Goal: Check status: Check status

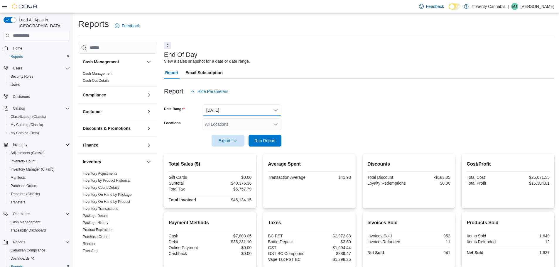
click at [233, 112] on button "[DATE]" at bounding box center [242, 110] width 79 height 12
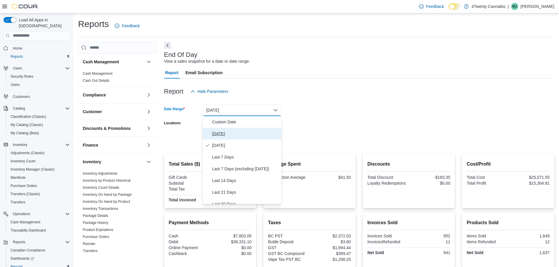
drag, startPoint x: 222, startPoint y: 134, endPoint x: 274, endPoint y: 123, distance: 53.8
click at [222, 134] on span "[DATE]" at bounding box center [245, 133] width 67 height 7
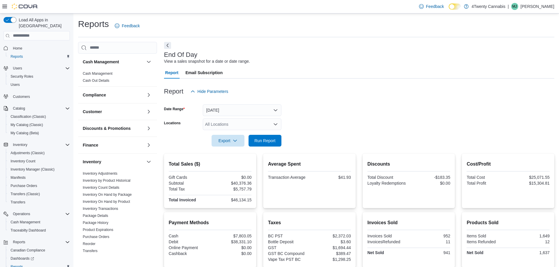
click at [314, 107] on form "Date Range [DATE] Locations All Locations Export Run Report" at bounding box center [359, 121] width 390 height 49
click at [254, 124] on div "All Locations" at bounding box center [242, 125] width 79 height 12
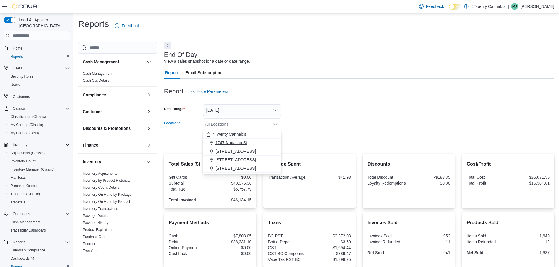
click at [227, 145] on span "1747 Nanaimo St" at bounding box center [231, 143] width 32 height 6
click at [347, 113] on form "Date Range [DATE] Locations [STREET_ADDRESS] Selected. [STREET_ADDRESS] Press B…" at bounding box center [359, 121] width 390 height 49
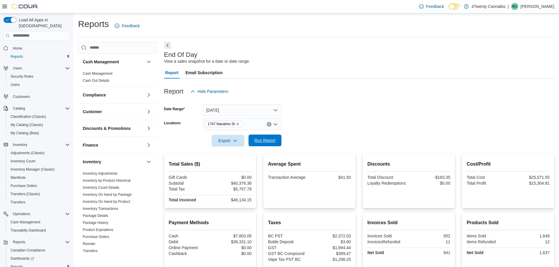
click at [268, 139] on span "Run Report" at bounding box center [264, 141] width 21 height 6
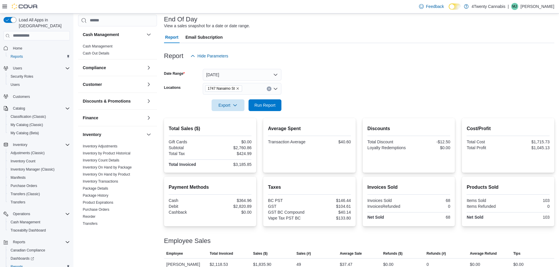
scroll to position [56, 0]
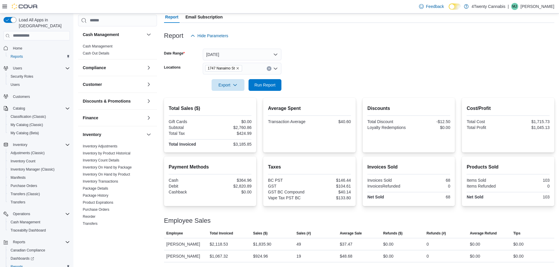
click at [238, 67] on icon "Remove 1747 Nanaimo St from selection in this group" at bounding box center [238, 69] width 4 height 4
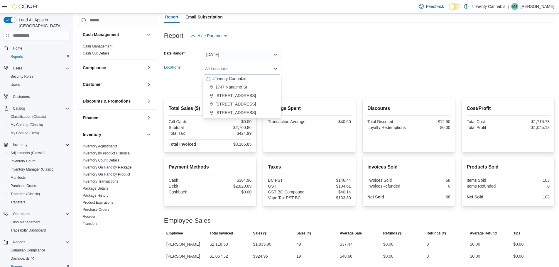
click at [232, 104] on span "[STREET_ADDRESS]" at bounding box center [235, 104] width 41 height 6
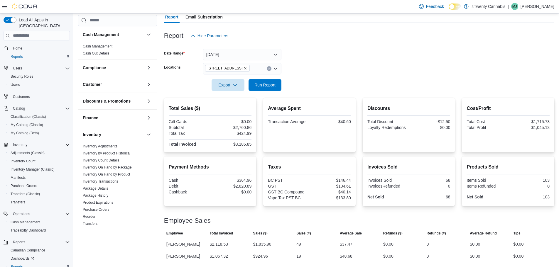
click at [349, 60] on form "Date Range [DATE] Locations [STREET_ADDRESS] Export Run Report" at bounding box center [359, 66] width 390 height 49
click at [265, 85] on span "Run Report" at bounding box center [264, 85] width 21 height 6
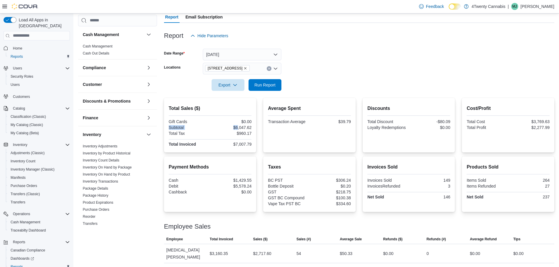
drag, startPoint x: 241, startPoint y: 129, endPoint x: 255, endPoint y: 125, distance: 14.3
click at [255, 125] on div "Total Sales ($) Gift Cards $0.00 Subtotal $6,047.62 Total Tax $960.17 Total Inv…" at bounding box center [210, 125] width 92 height 55
click at [256, 124] on div "Total Sales ($) Gift Cards $0.00 Subtotal $6,047.62 Total Tax $960.17 Total Inv…" at bounding box center [210, 125] width 92 height 55
click at [244, 68] on icon "Remove 3441 Kingsway Ave from selection in this group" at bounding box center [246, 69] width 4 height 4
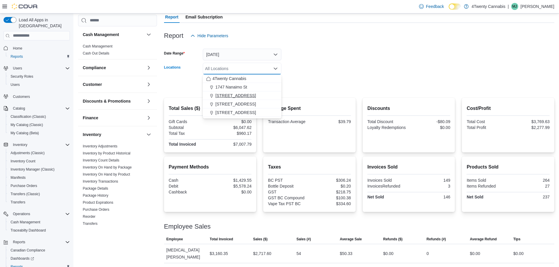
click at [239, 97] on span "[STREET_ADDRESS]" at bounding box center [235, 96] width 41 height 6
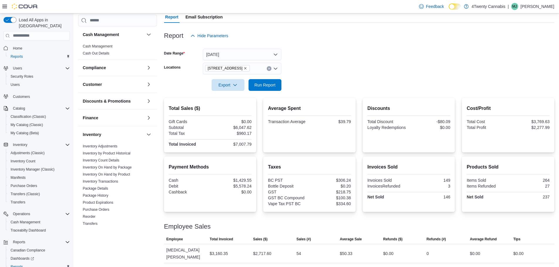
drag, startPoint x: 335, startPoint y: 70, endPoint x: 298, endPoint y: 82, distance: 39.0
click at [333, 70] on form "Date Range [DATE] Locations [GEOGRAPHIC_DATA] Export Run Report" at bounding box center [359, 66] width 390 height 49
click at [276, 83] on span "Run Report" at bounding box center [265, 85] width 26 height 12
click at [244, 69] on icon "Remove 2426 200 Street from selection in this group" at bounding box center [246, 69] width 4 height 4
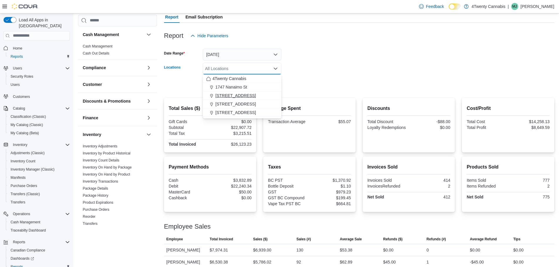
click at [242, 97] on span "[STREET_ADDRESS]" at bounding box center [235, 96] width 41 height 6
click at [319, 67] on form "Date Range [DATE] Locations [GEOGRAPHIC_DATA]. Selected. [STREET_ADDRESS]. Pres…" at bounding box center [359, 66] width 390 height 49
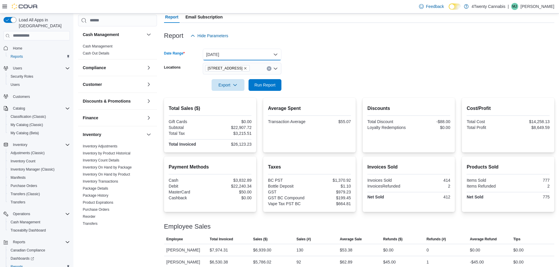
click at [251, 54] on button "[DATE]" at bounding box center [242, 55] width 79 height 12
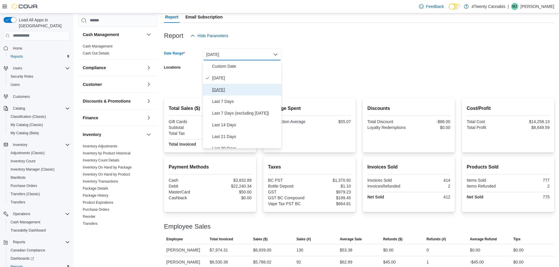
click at [226, 87] on span "[DATE]" at bounding box center [245, 89] width 67 height 7
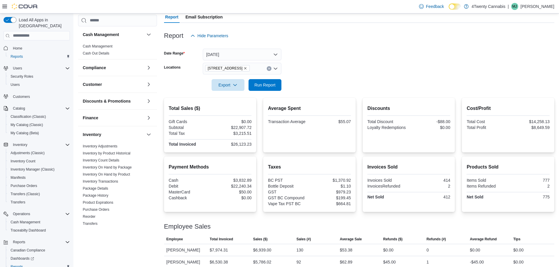
click at [358, 65] on form "Date Range [DATE] Locations [GEOGRAPHIC_DATA] Export Run Report" at bounding box center [359, 66] width 390 height 49
click at [259, 85] on span "Run Report" at bounding box center [264, 85] width 21 height 6
drag, startPoint x: 447, startPoint y: 182, endPoint x: 455, endPoint y: 182, distance: 8.2
click at [455, 182] on div "Invoices Sold Invoices Sold 529 InvoicesRefunded 5 Net Sold 524" at bounding box center [409, 184] width 92 height 55
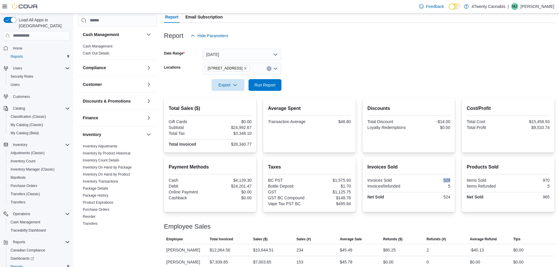
drag, startPoint x: 454, startPoint y: 180, endPoint x: 446, endPoint y: 182, distance: 8.3
click at [446, 182] on div "Invoices Sold Invoices Sold 529 InvoicesRefunded 5 Net Sold 524" at bounding box center [409, 184] width 92 height 55
click at [447, 180] on div "529" at bounding box center [430, 180] width 40 height 5
drag, startPoint x: 343, startPoint y: 123, endPoint x: 352, endPoint y: 120, distance: 9.7
click at [351, 120] on div "$46.80" at bounding box center [331, 121] width 40 height 5
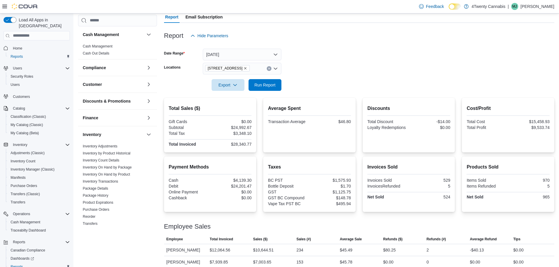
click at [351, 120] on div "$46.80" at bounding box center [331, 121] width 40 height 5
click at [244, 69] on icon "Remove 2426 200 Street from selection in this group" at bounding box center [246, 69] width 4 height 4
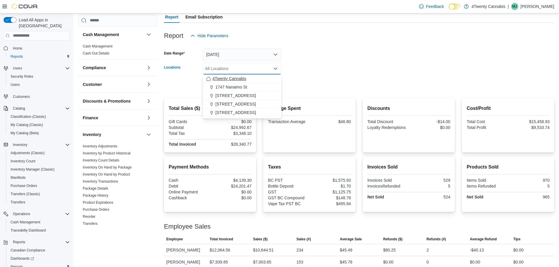
click at [226, 81] on span "4Twenty Cannabis" at bounding box center [229, 79] width 34 height 6
drag, startPoint x: 386, startPoint y: 70, endPoint x: 375, endPoint y: 72, distance: 11.2
click at [385, 70] on form "Date Range [DATE] Locations 4Twenty Cannabis Combo box. Selected. 4Twenty Canna…" at bounding box center [359, 66] width 390 height 49
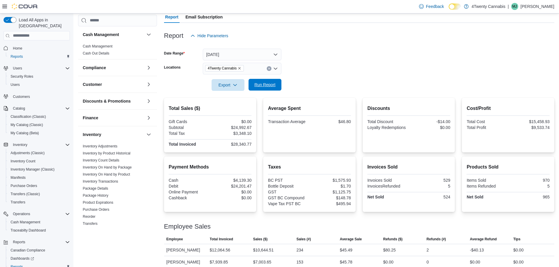
click at [264, 87] on span "Run Report" at bounding box center [265, 85] width 26 height 12
drag, startPoint x: 447, startPoint y: 181, endPoint x: 454, endPoint y: 181, distance: 6.5
click at [454, 181] on div "Invoices Sold Invoices Sold 952 InvoicesRefunded 11 Net Sold 941" at bounding box center [409, 184] width 92 height 55
drag, startPoint x: 453, startPoint y: 181, endPoint x: 446, endPoint y: 181, distance: 7.7
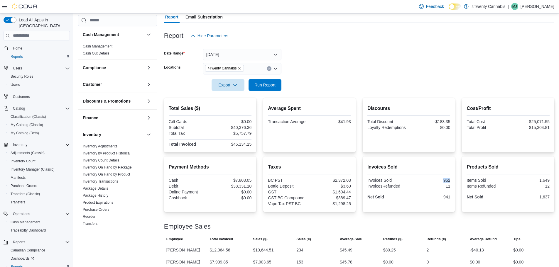
click at [446, 181] on div "952" at bounding box center [430, 180] width 40 height 5
click at [449, 179] on div "952" at bounding box center [430, 180] width 40 height 5
drag, startPoint x: 439, startPoint y: 122, endPoint x: 452, endPoint y: 121, distance: 13.0
click at [450, 121] on div "-$183.35" at bounding box center [430, 121] width 40 height 5
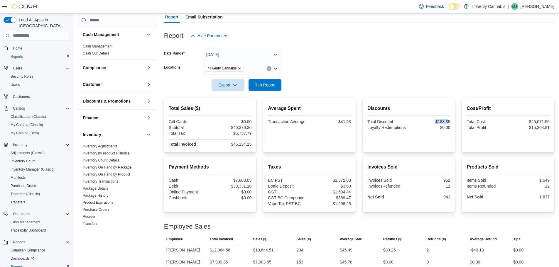
click at [450, 121] on div "-$183.35" at bounding box center [430, 121] width 40 height 5
drag, startPoint x: 237, startPoint y: 128, endPoint x: 247, endPoint y: 127, distance: 10.6
click at [247, 127] on div "$40,376.36" at bounding box center [231, 127] width 40 height 5
click at [248, 126] on div "$40,376.36" at bounding box center [231, 127] width 40 height 5
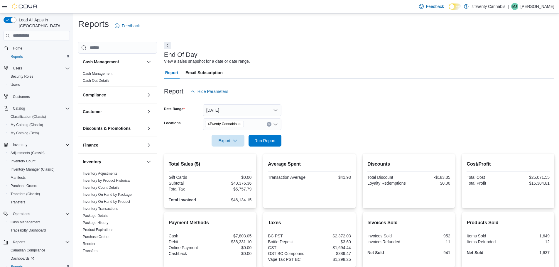
click at [239, 124] on icon "Remove 4Twenty Cannabis from selection in this group" at bounding box center [240, 124] width 4 height 4
click at [340, 114] on form "Date Range [DATE] Locations All Locations Export Run Report" at bounding box center [359, 121] width 390 height 49
